Goal: Find specific page/section: Locate a particular part of the current website

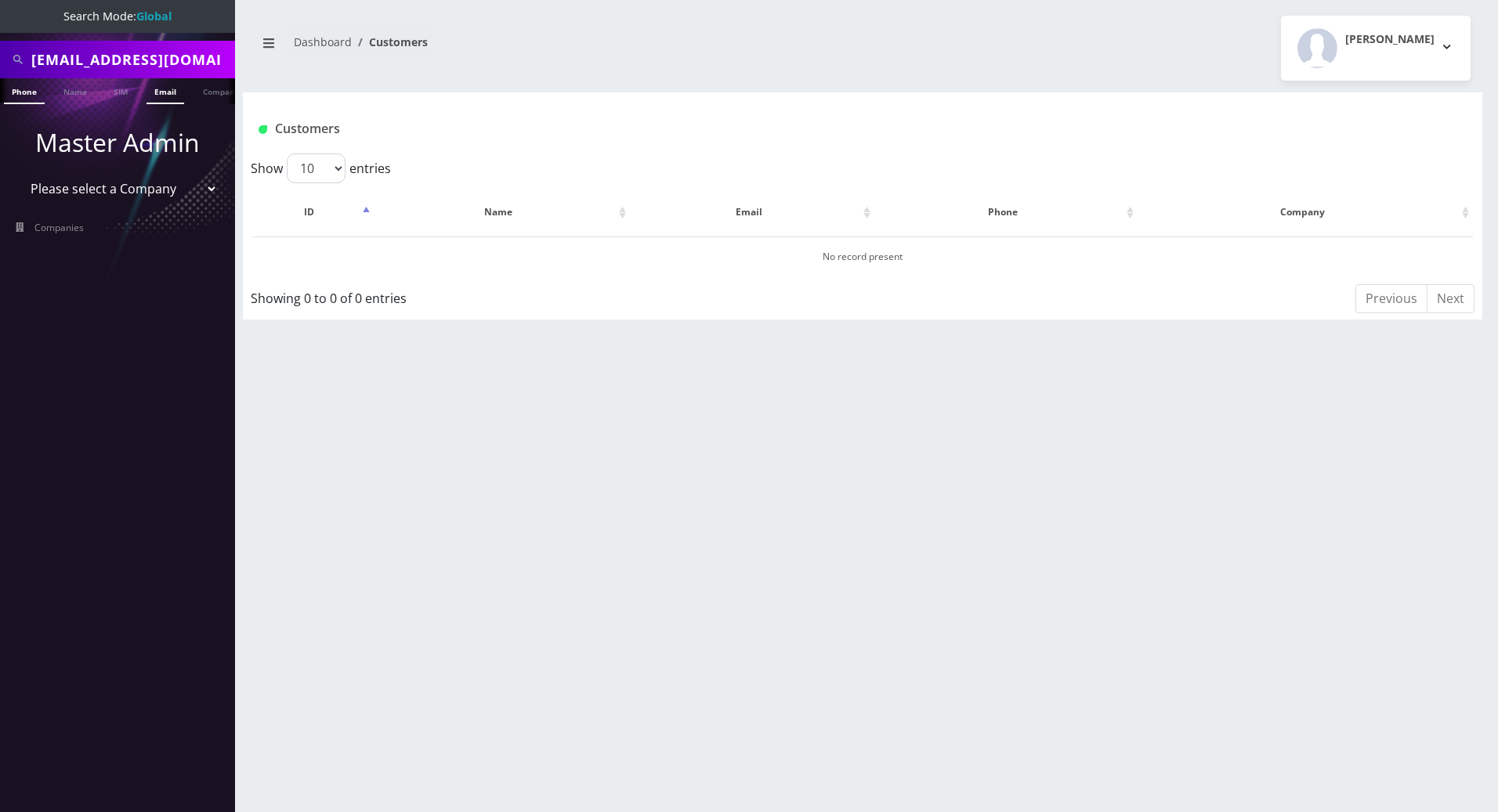
click at [29, 92] on link "Phone" at bounding box center [24, 91] width 41 height 26
click at [35, 60] on input "[EMAIL_ADDRESS][DOMAIN_NAME]" at bounding box center [131, 59] width 200 height 29
drag, startPoint x: 183, startPoint y: 57, endPoint x: 10, endPoint y: 56, distance: 173.0
click at [10, 56] on div "[EMAIL_ADDRESS][DOMAIN_NAME]" at bounding box center [117, 59] width 227 height 29
type input "[EMAIL_ADDRESS][DOMAIN_NAME]"
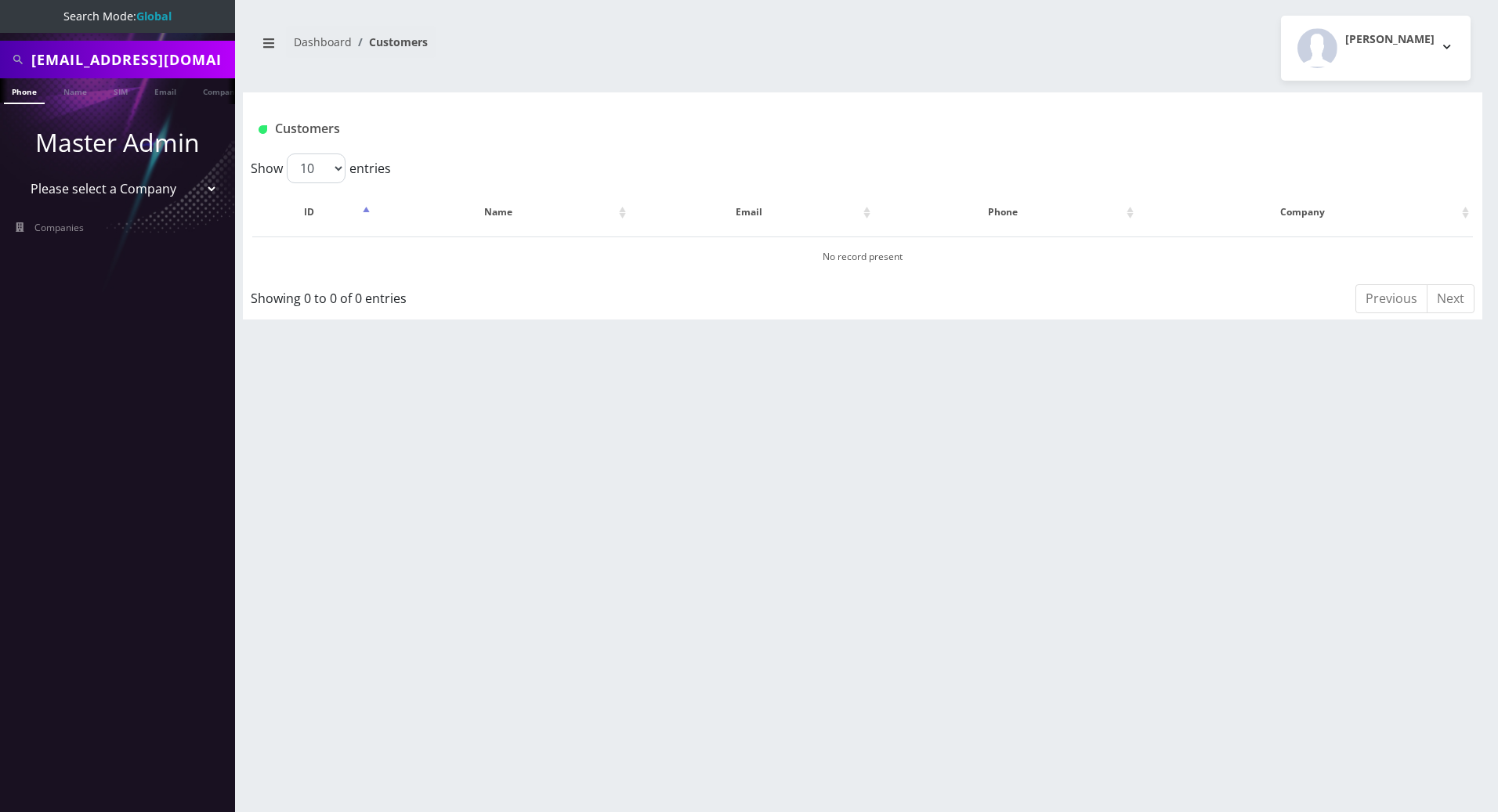
drag, startPoint x: 217, startPoint y: 63, endPoint x: -2, endPoint y: 22, distance: 222.8
click at [0, 22] on html "Search Mode: Global omas2112@outlook.com Phone Name SIM Email Company Customer …" at bounding box center [749, 406] width 1498 height 812
paste input "6892957947"
type input "6892957947"
click at [27, 91] on link "Phone" at bounding box center [24, 91] width 41 height 26
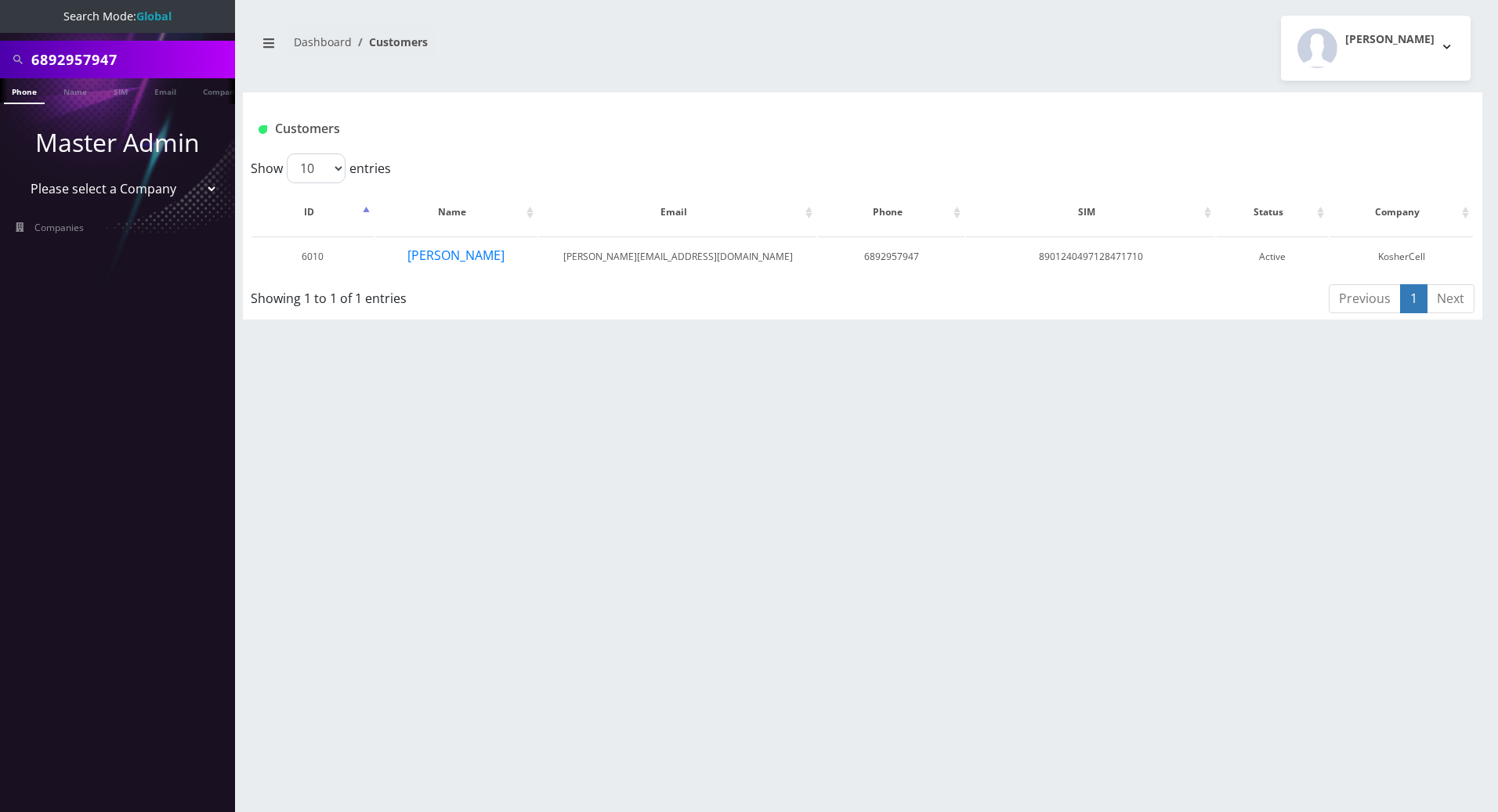
click at [334, 398] on div "6892957947 Phone Name SIM Email Company Customer Dashboard Customers Tracy Gena…" at bounding box center [862, 406] width 1271 height 812
click at [445, 259] on button "Eli Samuel" at bounding box center [456, 255] width 99 height 20
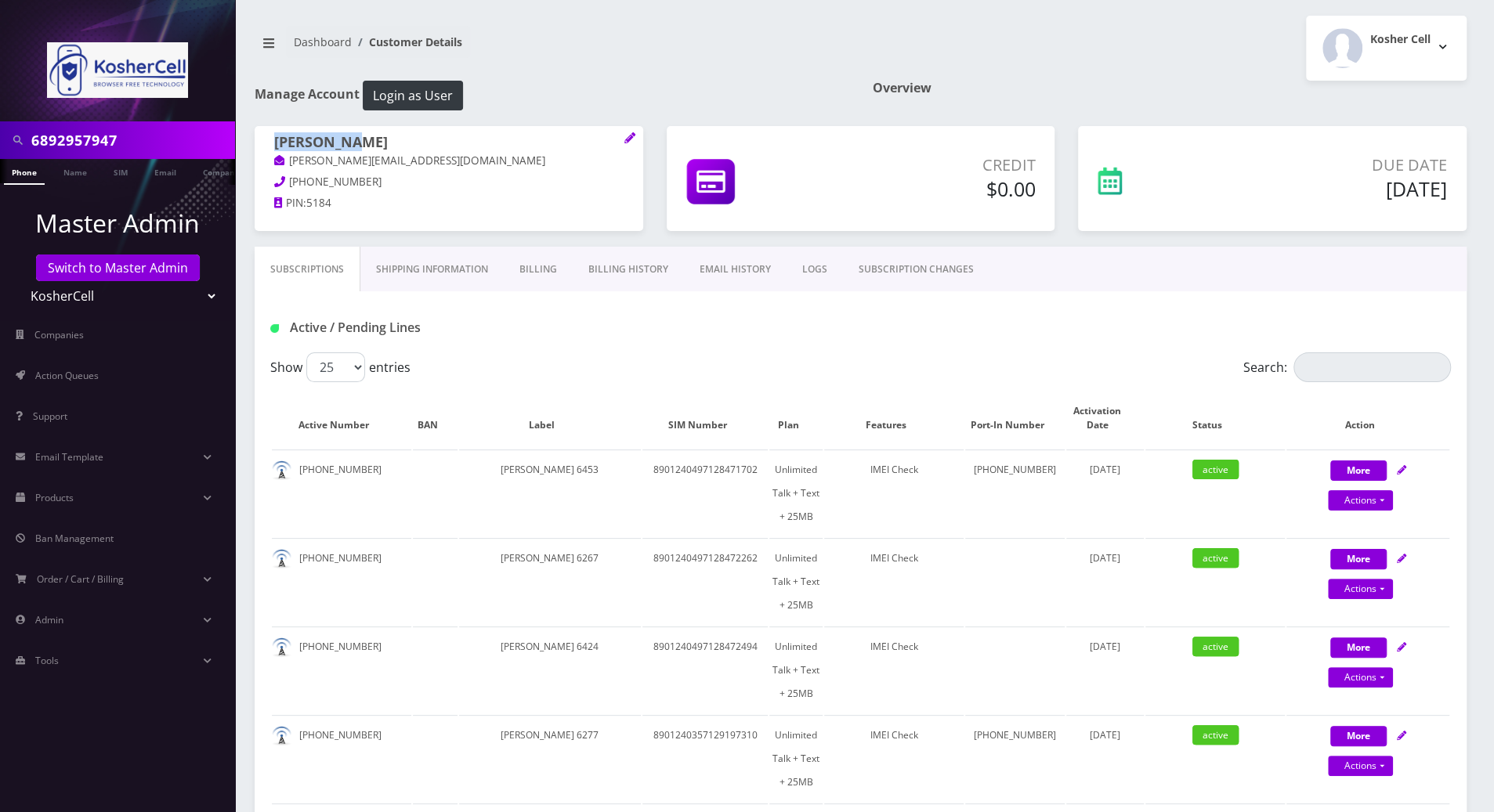
drag, startPoint x: 368, startPoint y: 141, endPoint x: 273, endPoint y: 147, distance: 95.2
click at [273, 147] on div "[PERSON_NAME] [PERSON_NAME][EMAIL_ADDRESS][DOMAIN_NAME] [PHONE_NUMBER] PIN: 5184" at bounding box center [449, 174] width 389 height 98
copy h1 "[PERSON_NAME]"
click at [43, 723] on nav "6892957947 Phone Name SIM Email Company Customer Master Admin Switch to Master …" at bounding box center [118, 406] width 235 height 812
click at [920, 321] on div "Active / Pending Lines" at bounding box center [861, 327] width 1205 height 26
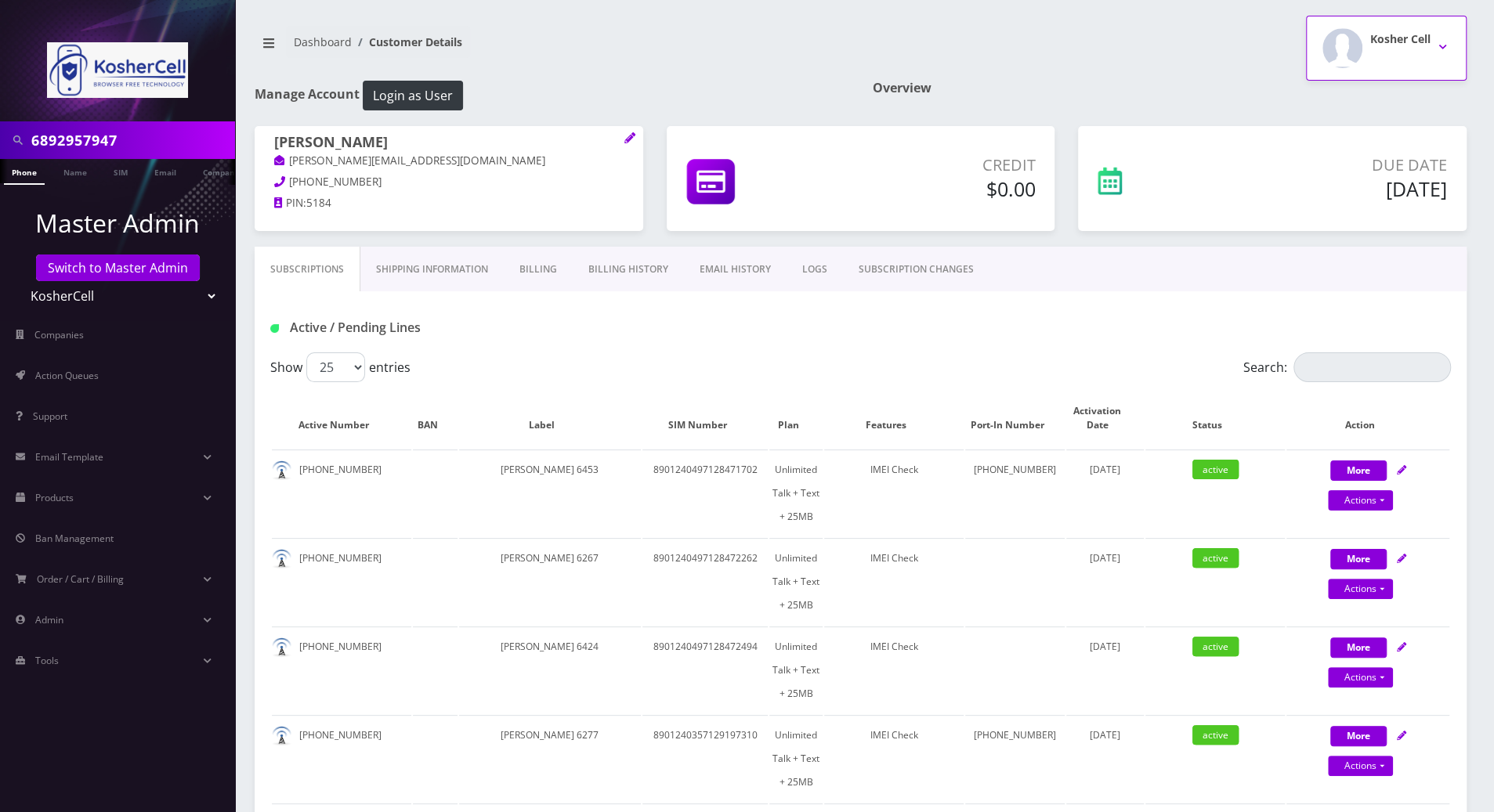
click at [1436, 39] on button "Kosher Cell" at bounding box center [1386, 48] width 160 height 65
click at [1333, 106] on link "Logout" at bounding box center [1386, 99] width 160 height 22
